Goal: Task Accomplishment & Management: Use online tool/utility

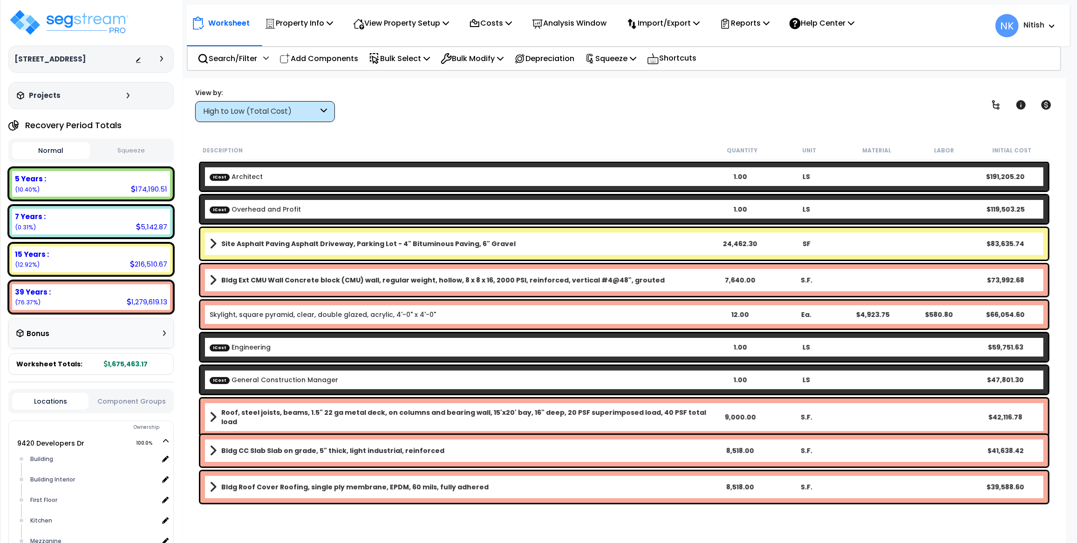
click at [229, 106] on div "High to Low (Total Cost)" at bounding box center [260, 111] width 115 height 11
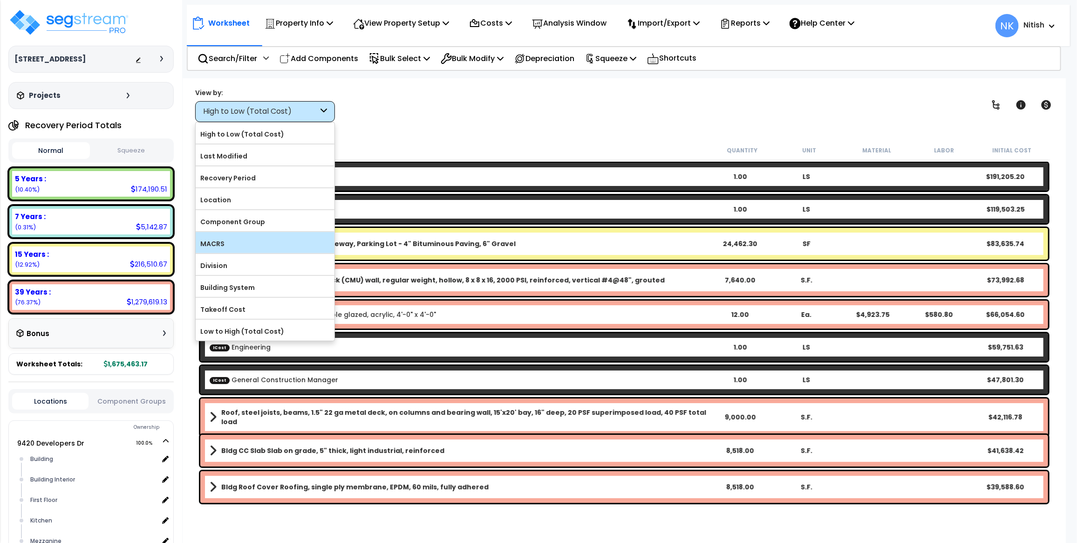
click at [233, 250] on label "MACRS" at bounding box center [265, 244] width 139 height 14
click at [0, 0] on input "MACRS" at bounding box center [0, 0] width 0 height 0
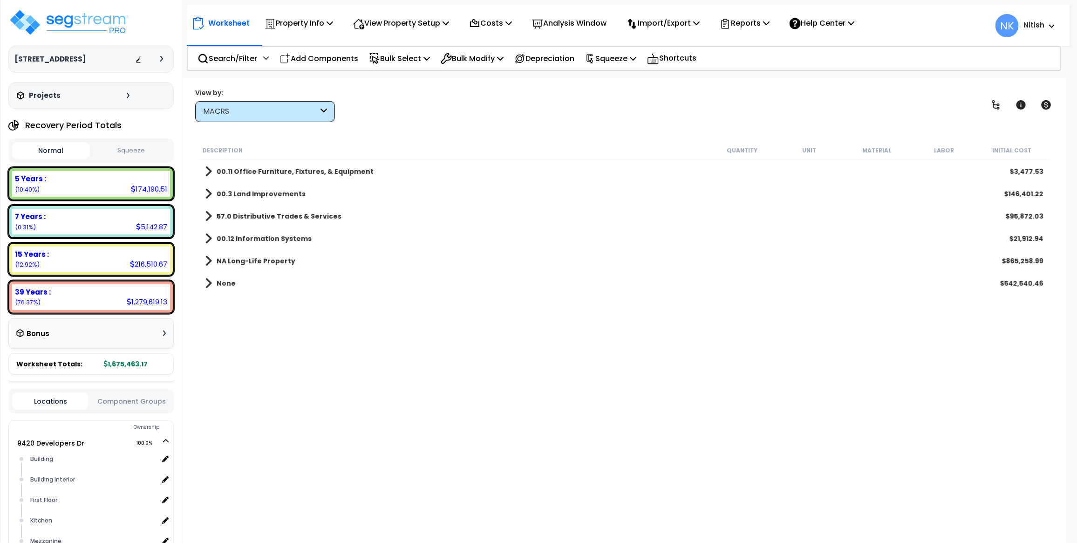
click at [249, 218] on b "57.0 Distributive Trades & Services" at bounding box center [279, 215] width 125 height 9
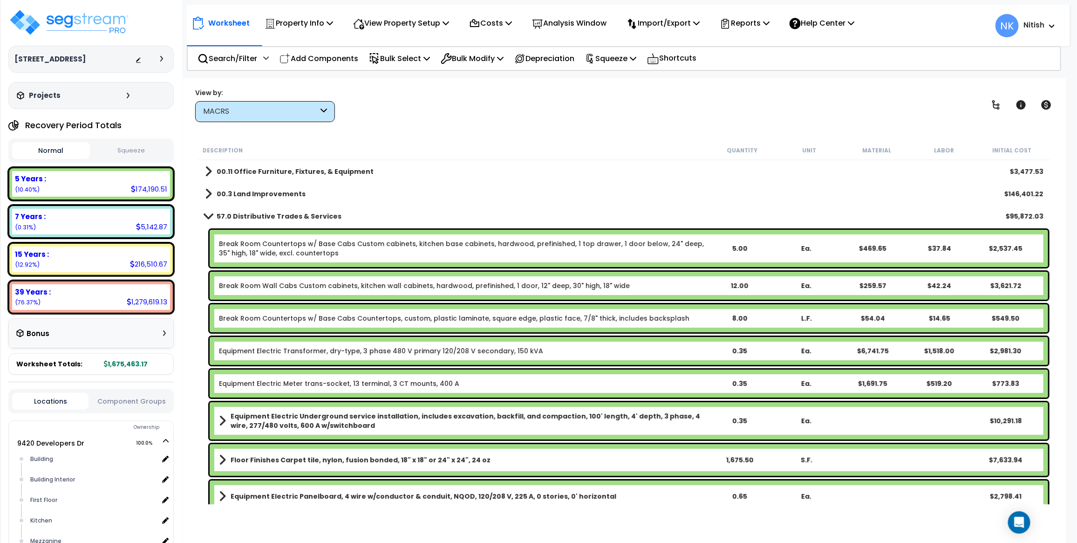
click at [326, 244] on link "Break Room Countertops w/ Base Cabs Custom cabinets, kitchen base cabinets, har…" at bounding box center [462, 248] width 487 height 19
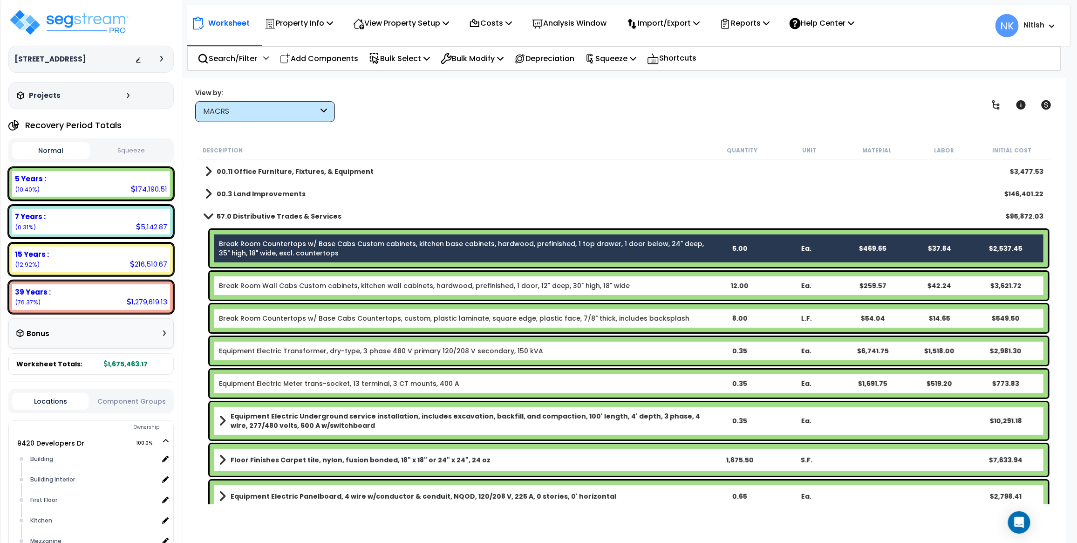
click at [327, 299] on div "Break Room Wall Cabs Custom cabinets, kitchen wall cabinets, hardwood, prefinis…" at bounding box center [624, 285] width 852 height 33
click at [330, 289] on link "Break Room Wall Cabs Custom cabinets, kitchen wall cabinets, hardwood, prefinis…" at bounding box center [424, 285] width 411 height 9
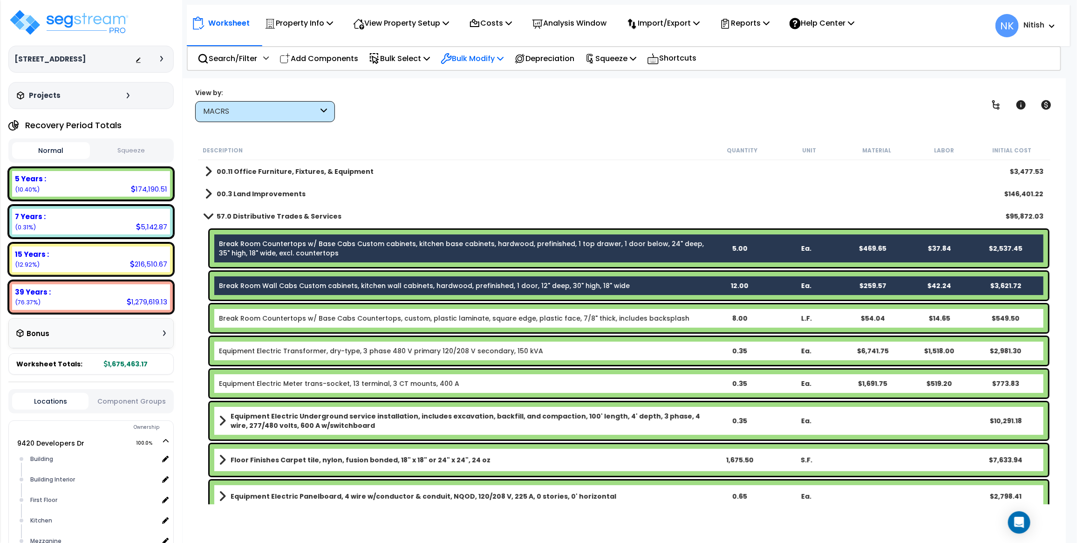
click at [487, 61] on p "Bulk Modify" at bounding box center [472, 58] width 63 height 13
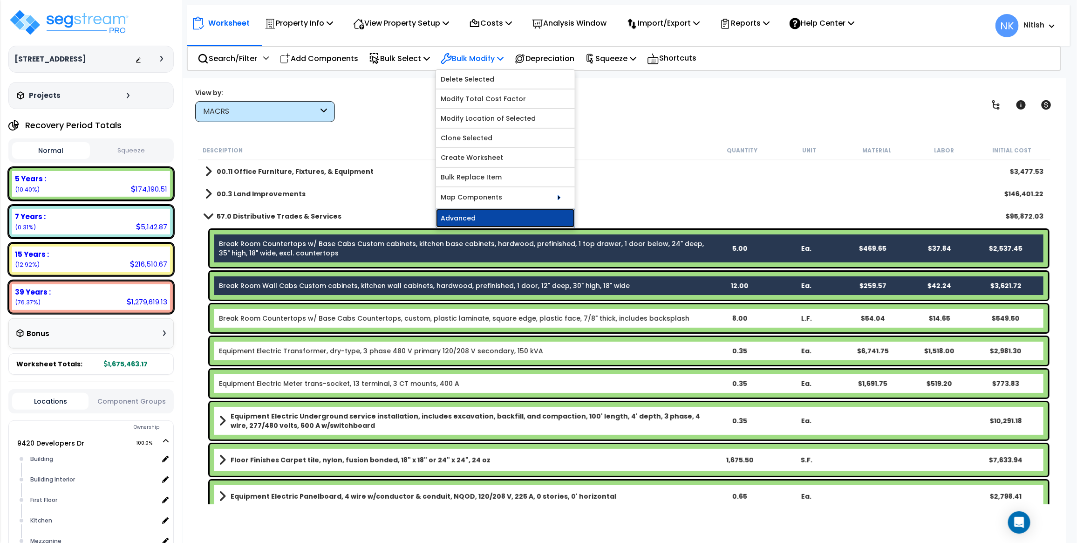
click at [480, 219] on link "Advanced" at bounding box center [505, 218] width 139 height 19
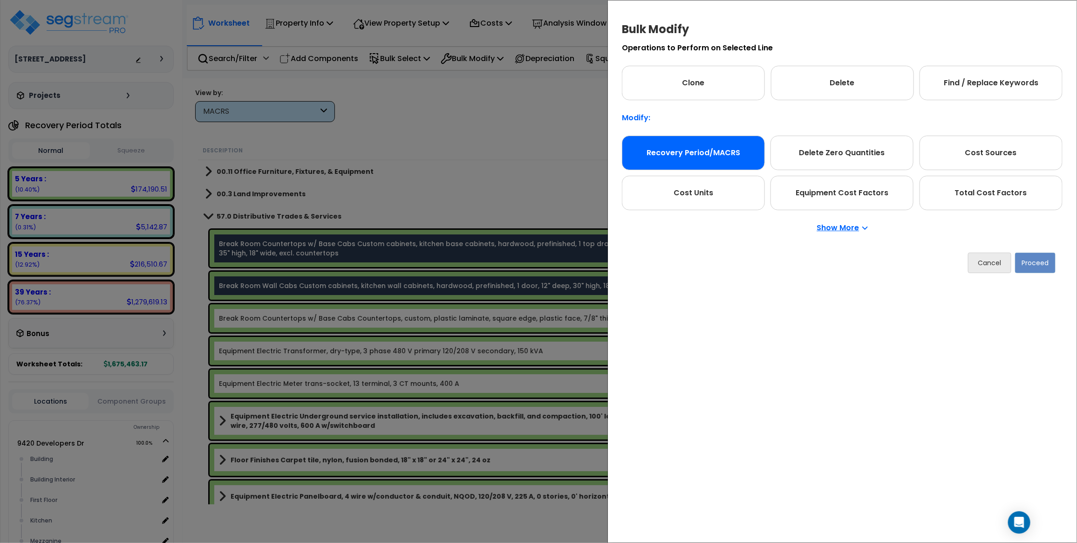
click at [692, 159] on div "Recovery Period/MACRS" at bounding box center [693, 153] width 143 height 34
click at [1030, 259] on button "Proceed" at bounding box center [1035, 262] width 41 height 20
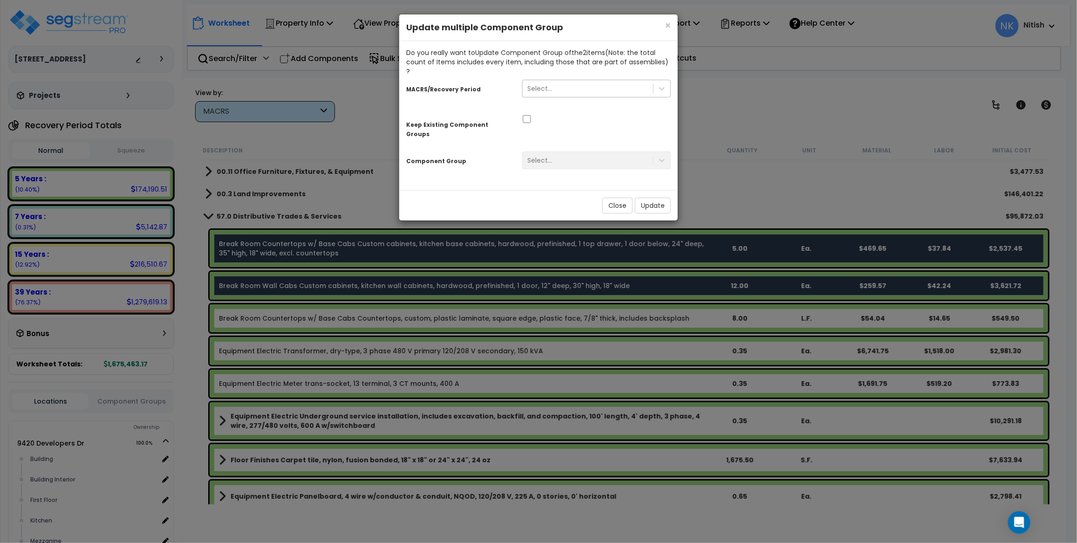
click at [550, 84] on div "Select..." at bounding box center [539, 88] width 25 height 9
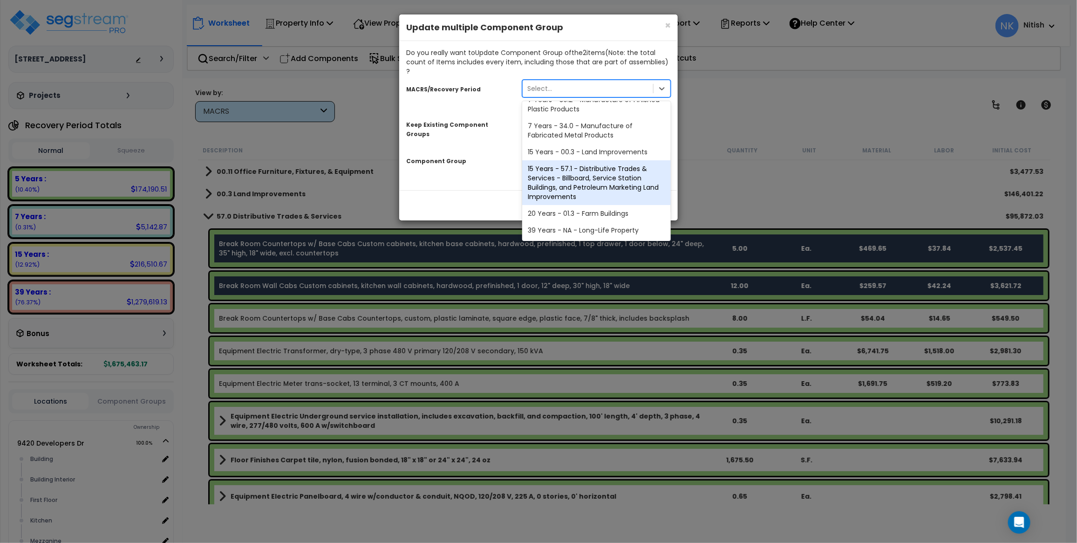
scroll to position [176, 0]
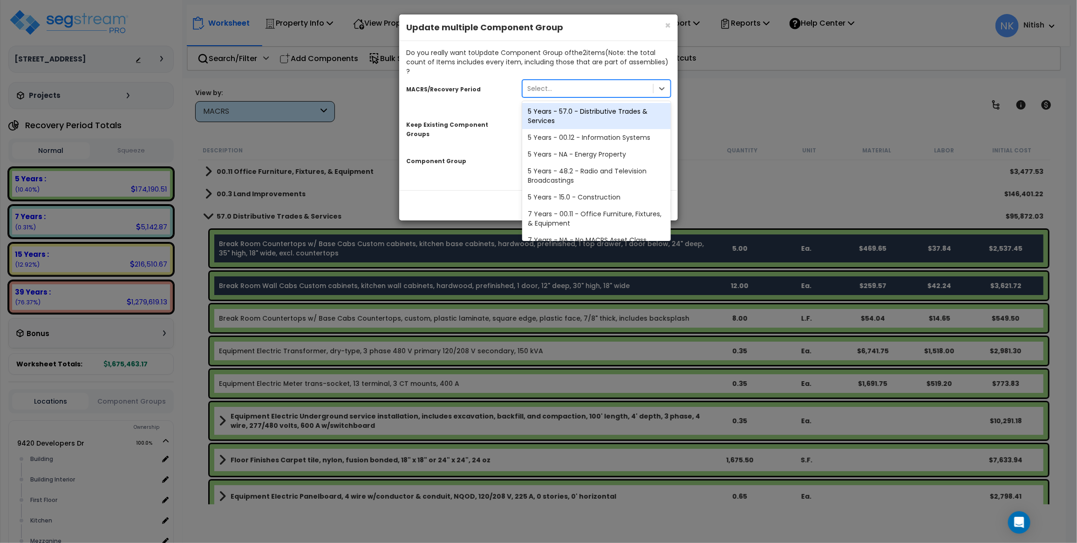
click at [568, 81] on div "Select..." at bounding box center [588, 88] width 130 height 15
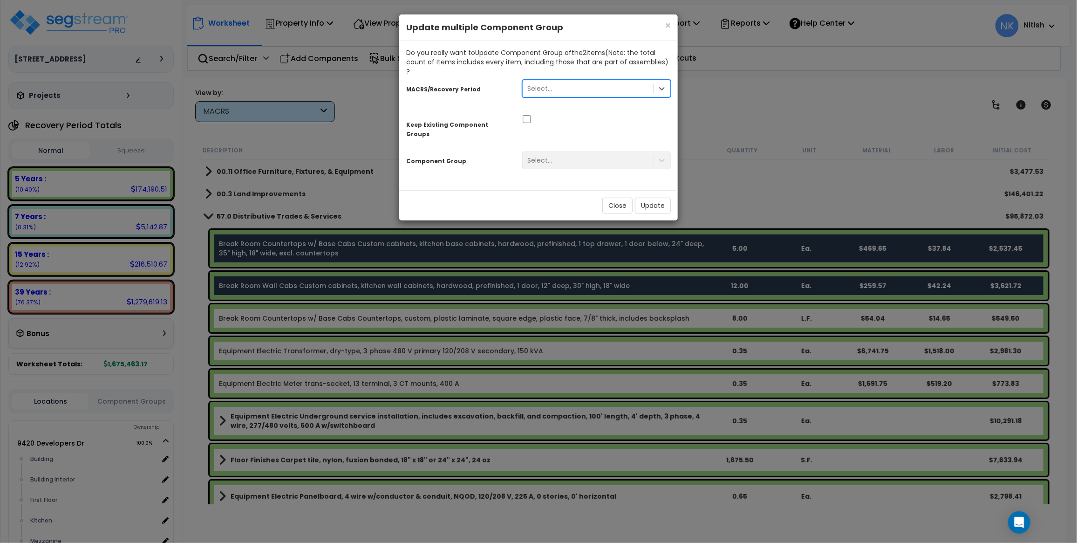
click at [566, 81] on div "Select..." at bounding box center [588, 88] width 130 height 15
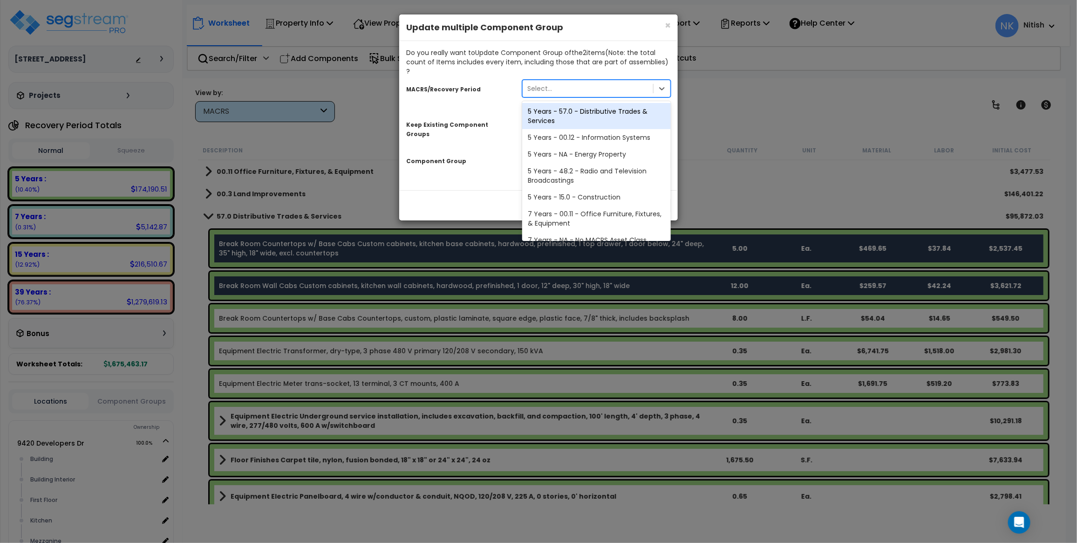
click at [571, 81] on div "Select..." at bounding box center [588, 88] width 130 height 15
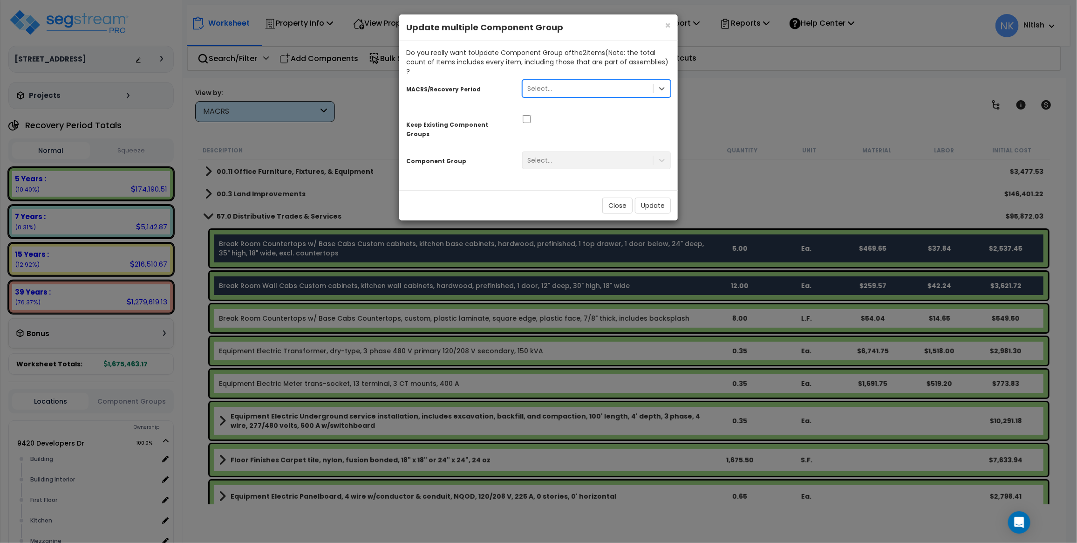
click at [552, 82] on div "Select..." at bounding box center [588, 88] width 130 height 15
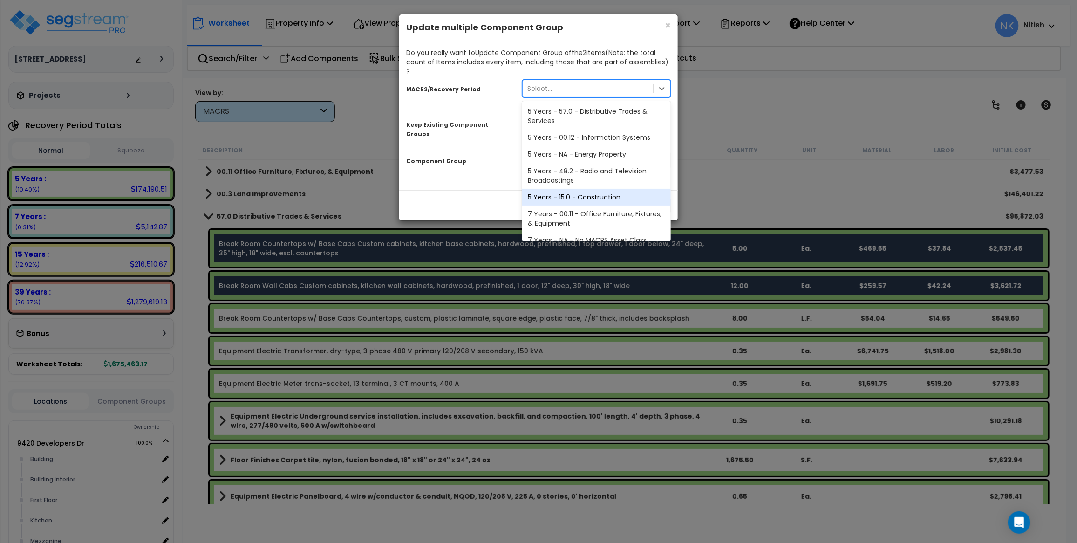
click at [583, 192] on div "5 Years - 15.0 - Construction" at bounding box center [596, 197] width 149 height 17
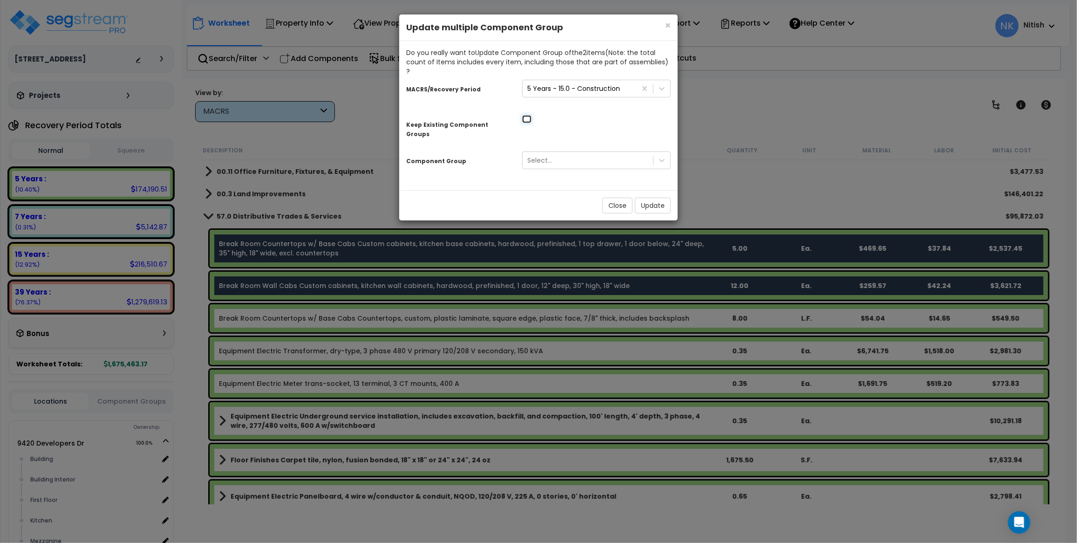
click at [527, 115] on input "checkbox" at bounding box center [526, 119] width 9 height 8
checkbox input "true"
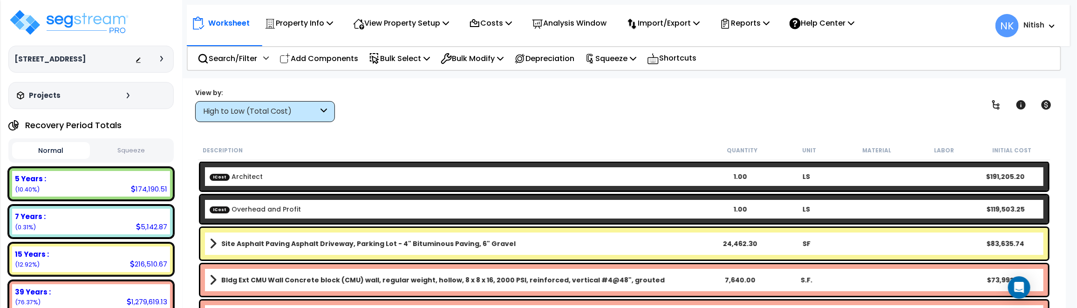
click at [258, 117] on div "High to Low (Total Cost)" at bounding box center [265, 111] width 140 height 21
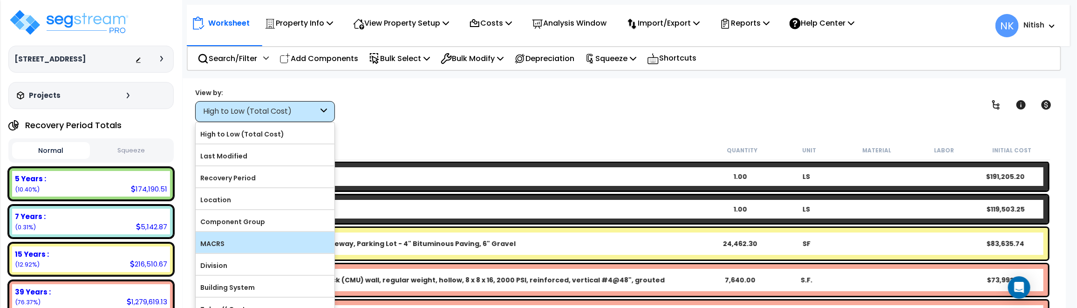
click at [261, 233] on div "MACRS" at bounding box center [265, 242] width 139 height 21
click at [248, 241] on label "MACRS" at bounding box center [265, 244] width 139 height 14
click at [0, 0] on input "MACRS" at bounding box center [0, 0] width 0 height 0
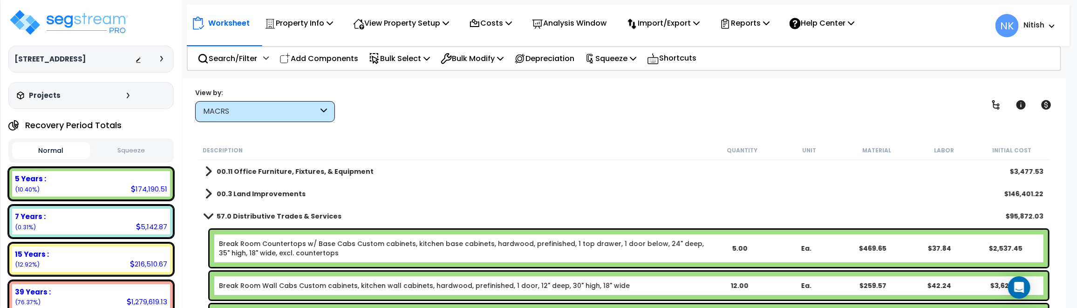
click at [278, 246] on link "Break Room Countertops w/ Base Cabs Custom cabinets, kitchen base cabinets, har…" at bounding box center [462, 248] width 487 height 19
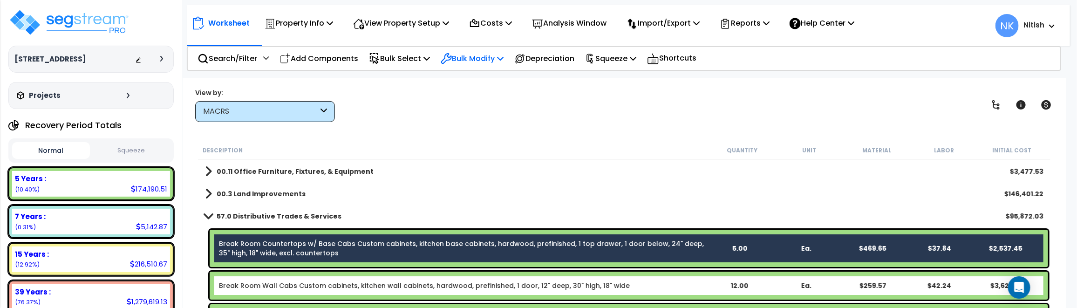
click at [489, 59] on p "Bulk Modify" at bounding box center [472, 58] width 63 height 13
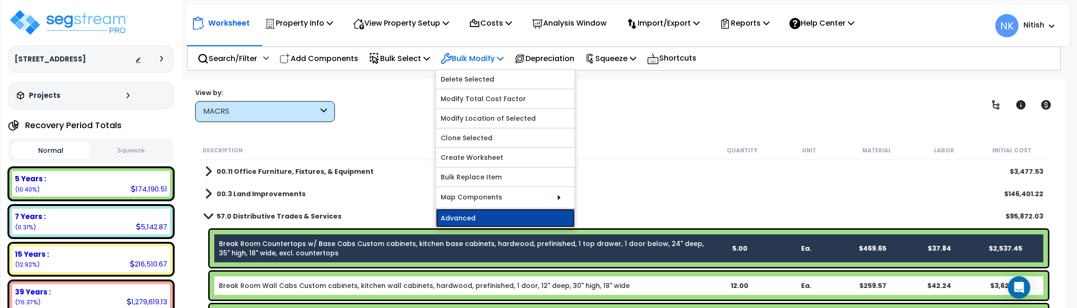
click at [494, 219] on link "Advanced" at bounding box center [505, 218] width 139 height 19
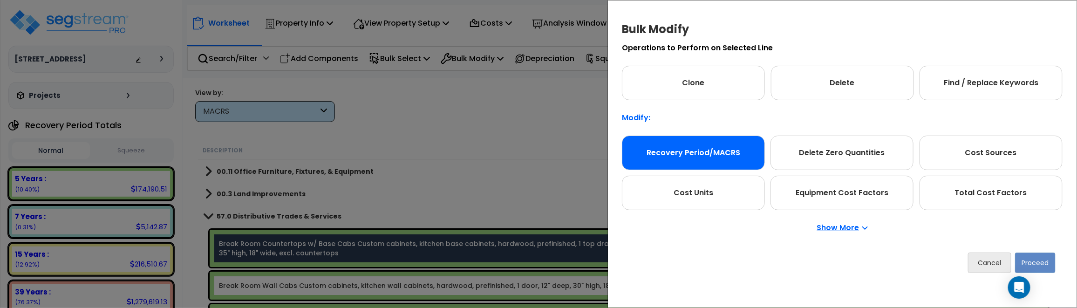
click at [688, 152] on div "Recovery Period/MACRS" at bounding box center [693, 153] width 143 height 34
click at [1044, 271] on button "Proceed" at bounding box center [1035, 262] width 41 height 20
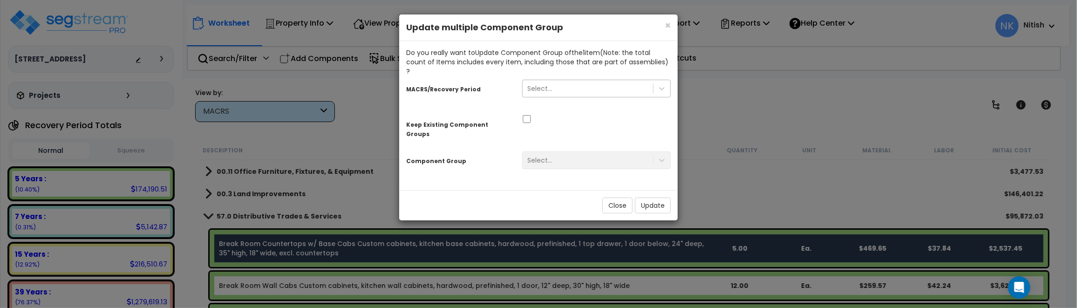
click at [575, 81] on div "Select..." at bounding box center [588, 88] width 130 height 15
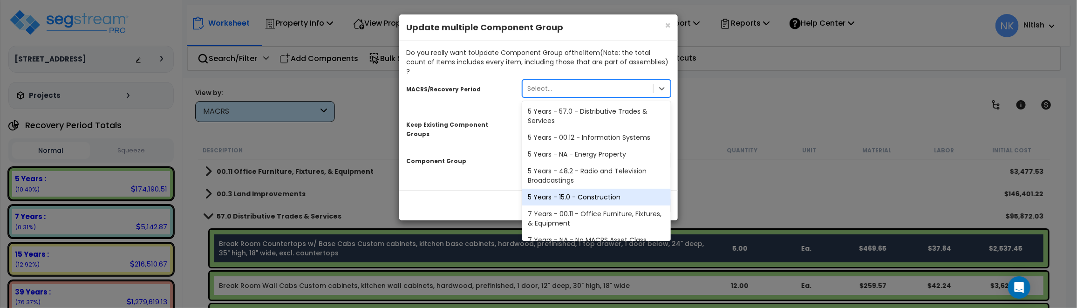
click at [581, 189] on div "5 Years - 15.0 - Construction" at bounding box center [596, 197] width 149 height 17
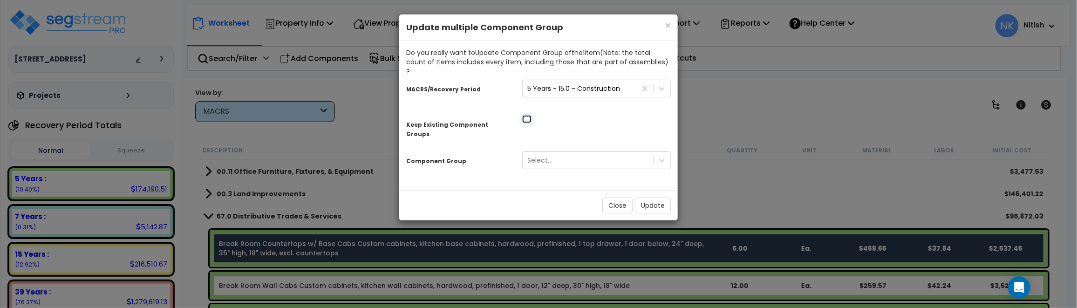
click at [529, 115] on input "checkbox" at bounding box center [526, 119] width 9 height 8
checkbox input "true"
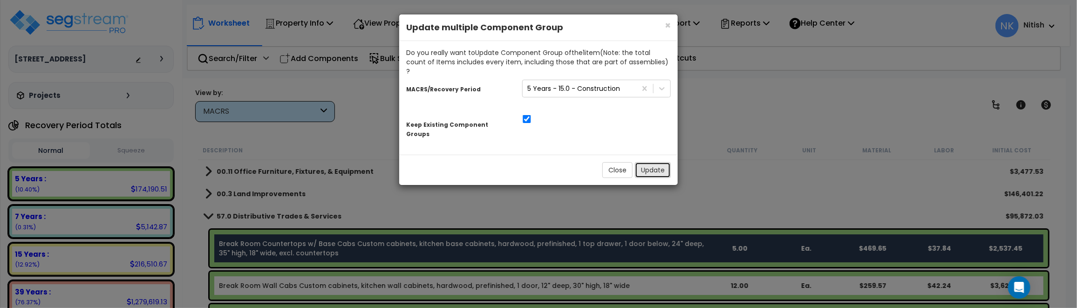
click at [654, 162] on button "Update" at bounding box center [653, 170] width 36 height 16
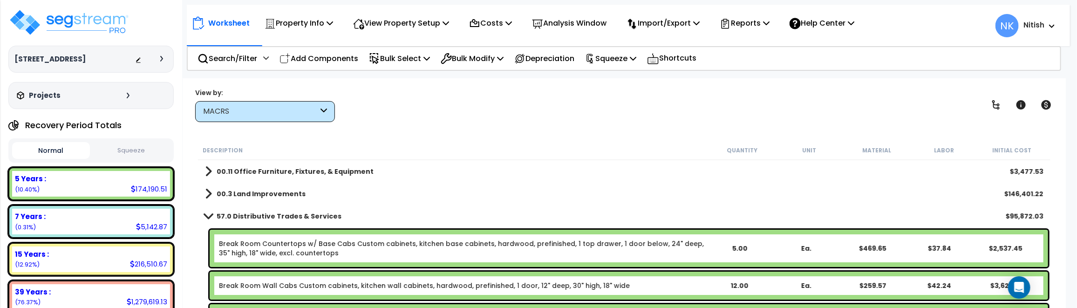
click at [459, 101] on div "View by: MACRS High to Low (Total Cost)" at bounding box center [624, 105] width 864 height 34
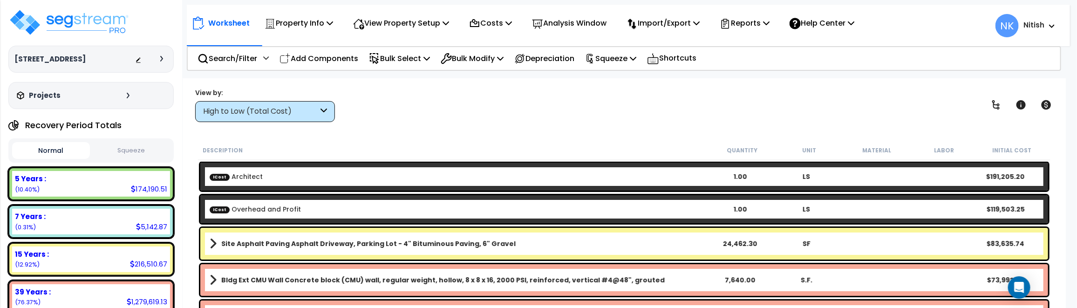
click at [289, 119] on div "High to Low (Total Cost)" at bounding box center [265, 111] width 140 height 21
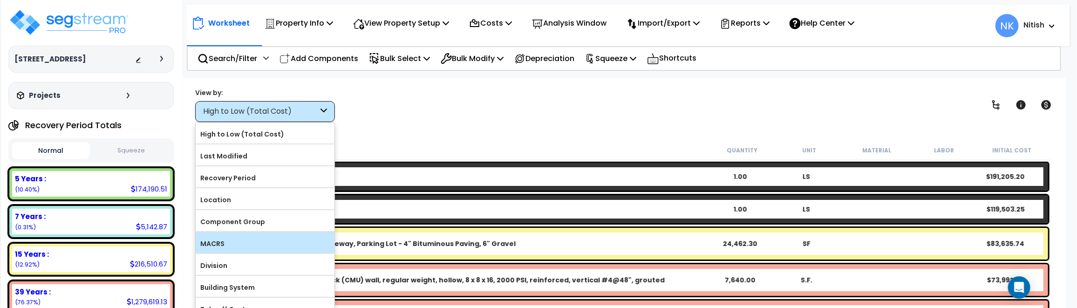
click at [256, 243] on label "MACRS" at bounding box center [265, 244] width 139 height 14
click at [0, 0] on input "MACRS" at bounding box center [0, 0] width 0 height 0
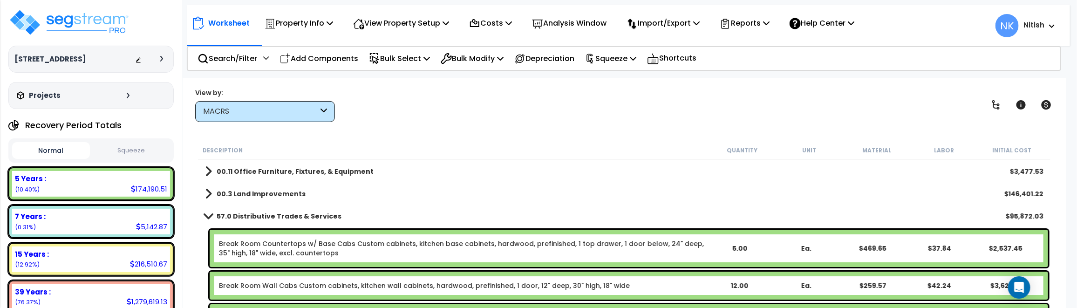
click at [292, 210] on link "57.0 Distributive Trades & Services" at bounding box center [273, 216] width 136 height 13
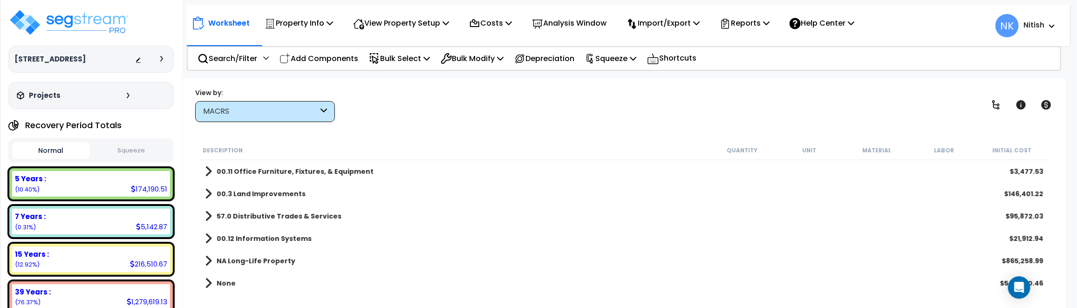
scroll to position [14, 0]
